Goal: Information Seeking & Learning: Learn about a topic

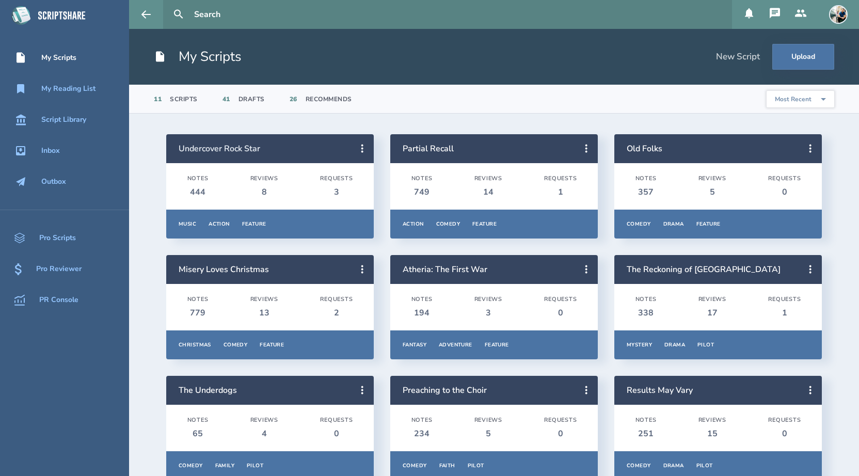
click at [234, 150] on link "Undercover Rock Star" at bounding box center [220, 148] width 82 height 11
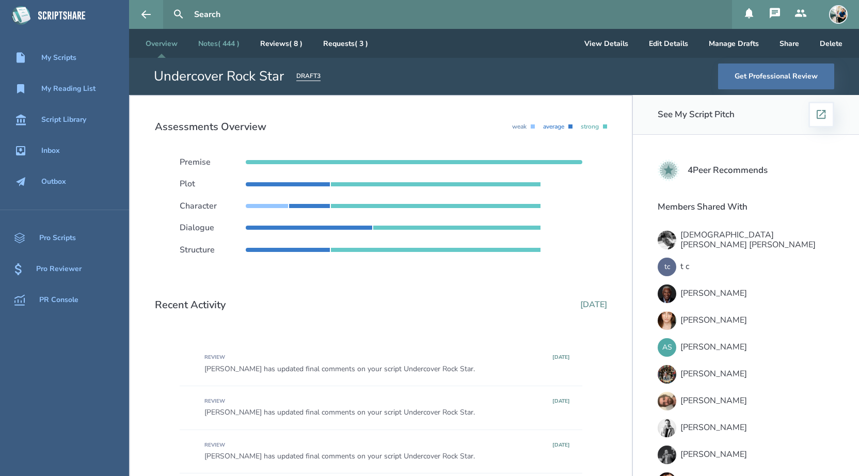
click at [231, 46] on link "Notes ( 444 )" at bounding box center [219, 43] width 58 height 29
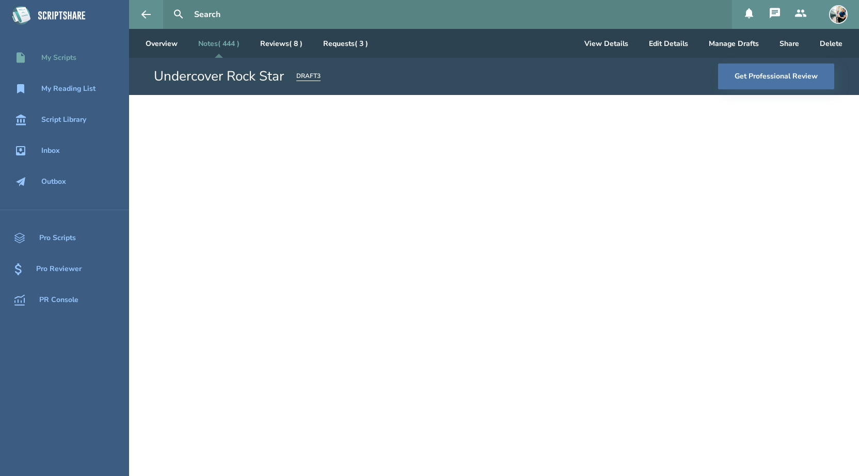
click at [70, 62] on div "My Scripts" at bounding box center [58, 58] width 35 height 8
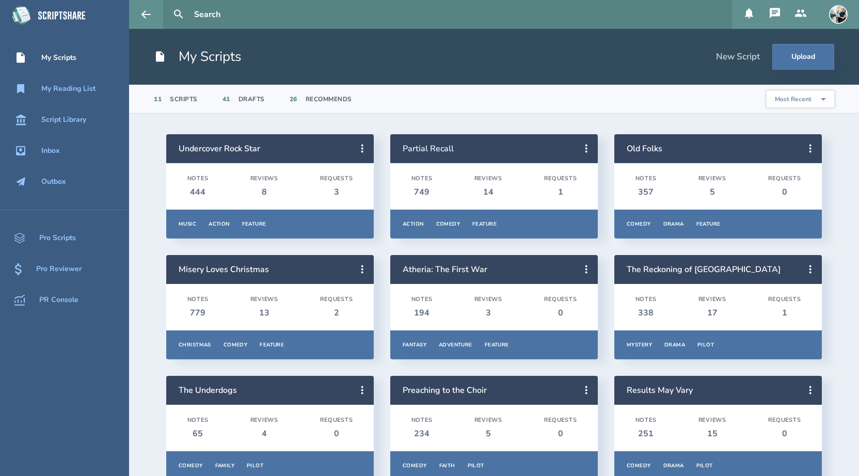
click at [438, 151] on link "Partial Recall" at bounding box center [428, 148] width 51 height 11
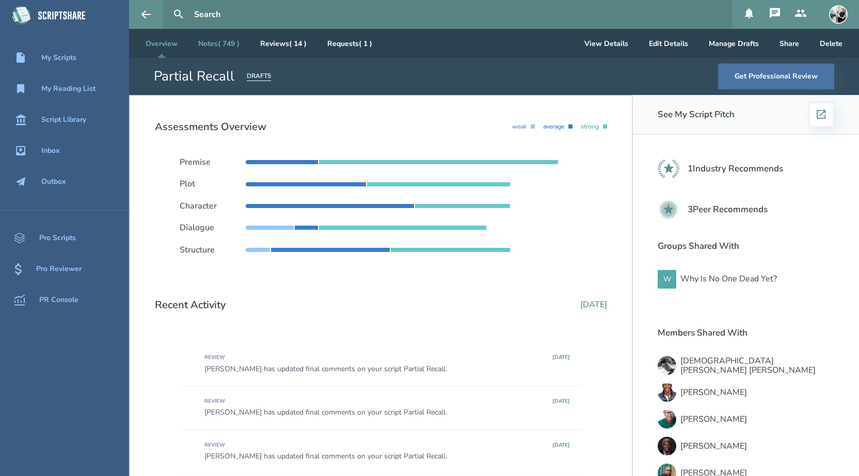
click at [217, 42] on link "Notes ( 749 )" at bounding box center [219, 43] width 58 height 29
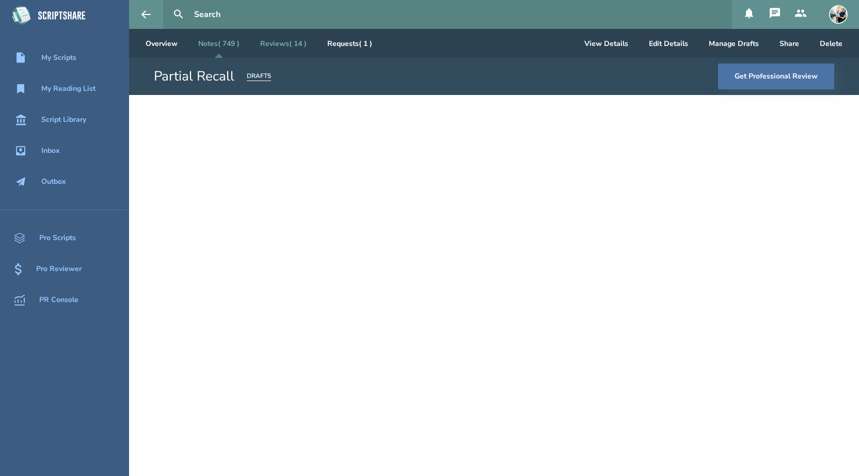
click at [289, 45] on link "Reviews ( 14 )" at bounding box center [283, 43] width 63 height 29
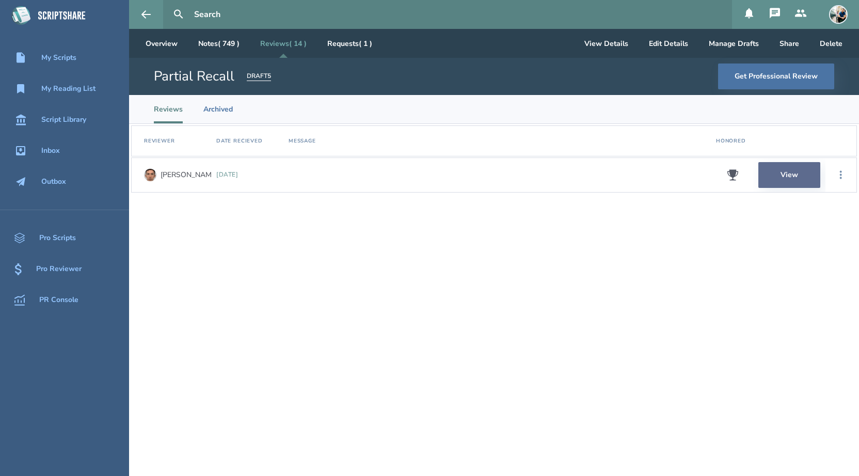
click at [787, 175] on link "View" at bounding box center [790, 175] width 62 height 26
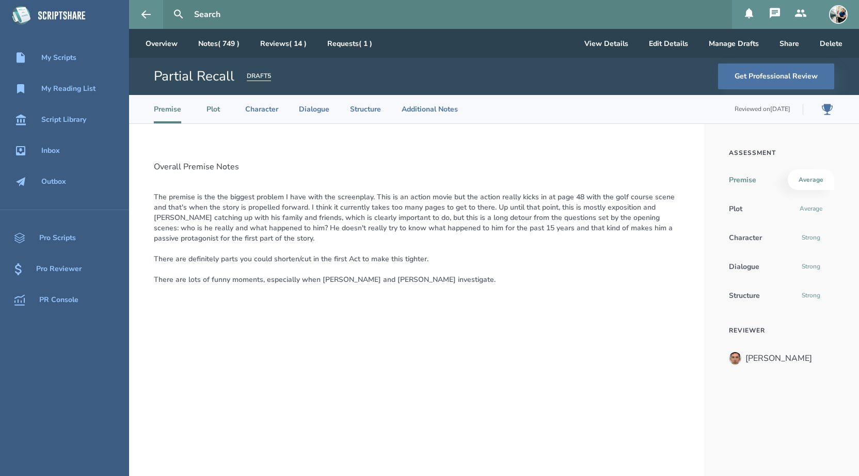
click at [213, 116] on li "Plot" at bounding box center [213, 109] width 23 height 28
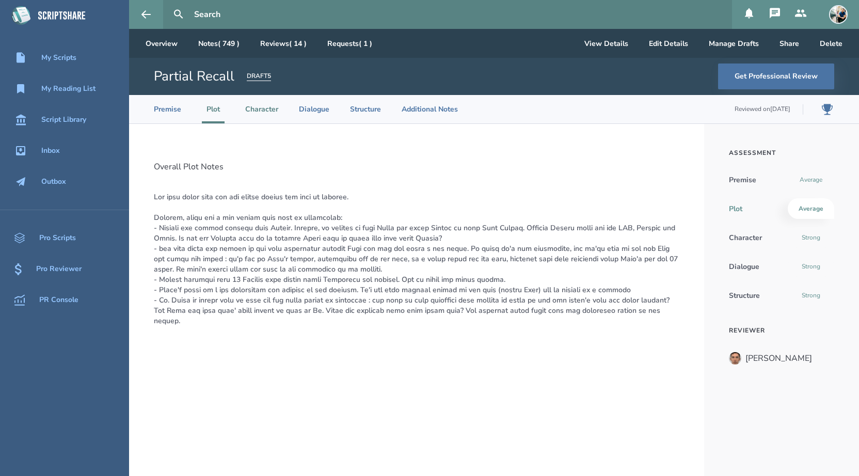
click at [259, 116] on li "Character" at bounding box center [261, 109] width 33 height 28
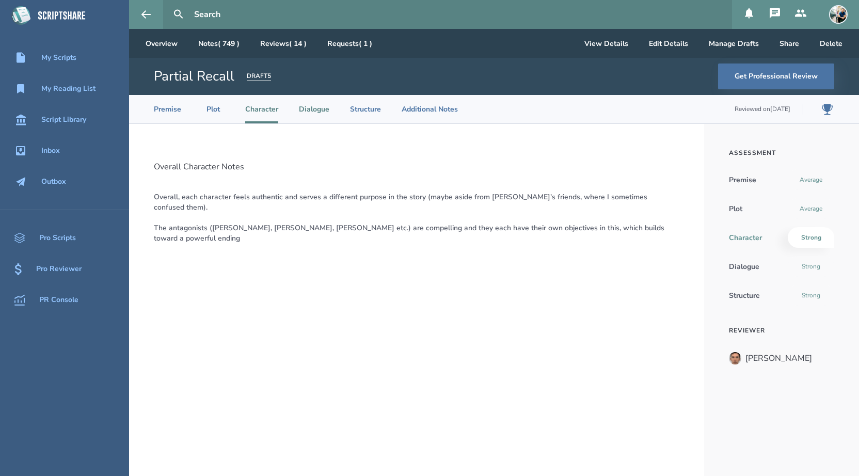
click at [307, 115] on li "Dialogue" at bounding box center [314, 109] width 30 height 28
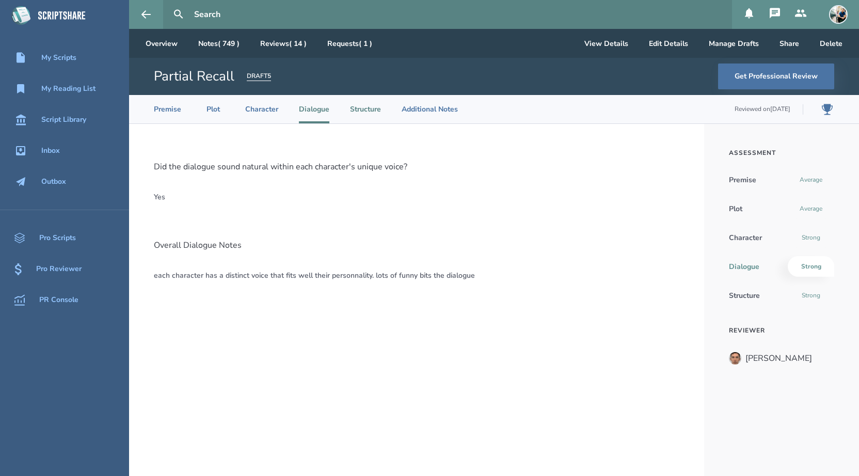
click at [368, 109] on li "Structure" at bounding box center [365, 109] width 31 height 28
click at [416, 112] on li "Additional Notes" at bounding box center [430, 109] width 56 height 28
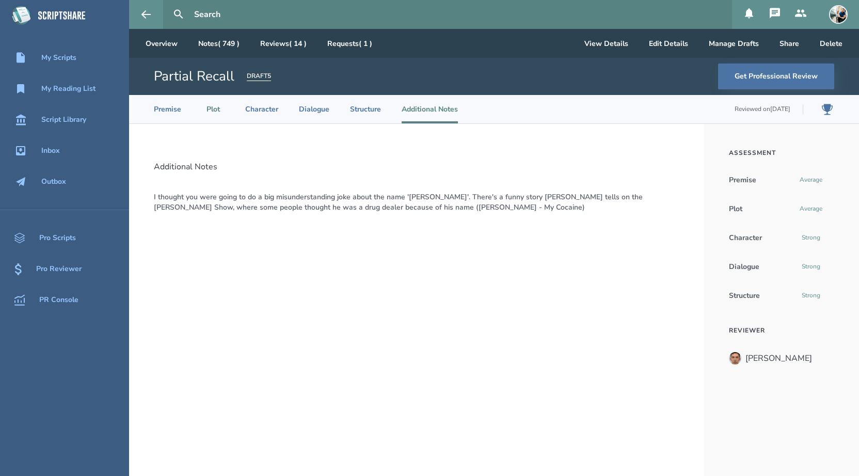
click at [209, 106] on li "Plot" at bounding box center [213, 109] width 23 height 28
